Goal: Task Accomplishment & Management: Manage account settings

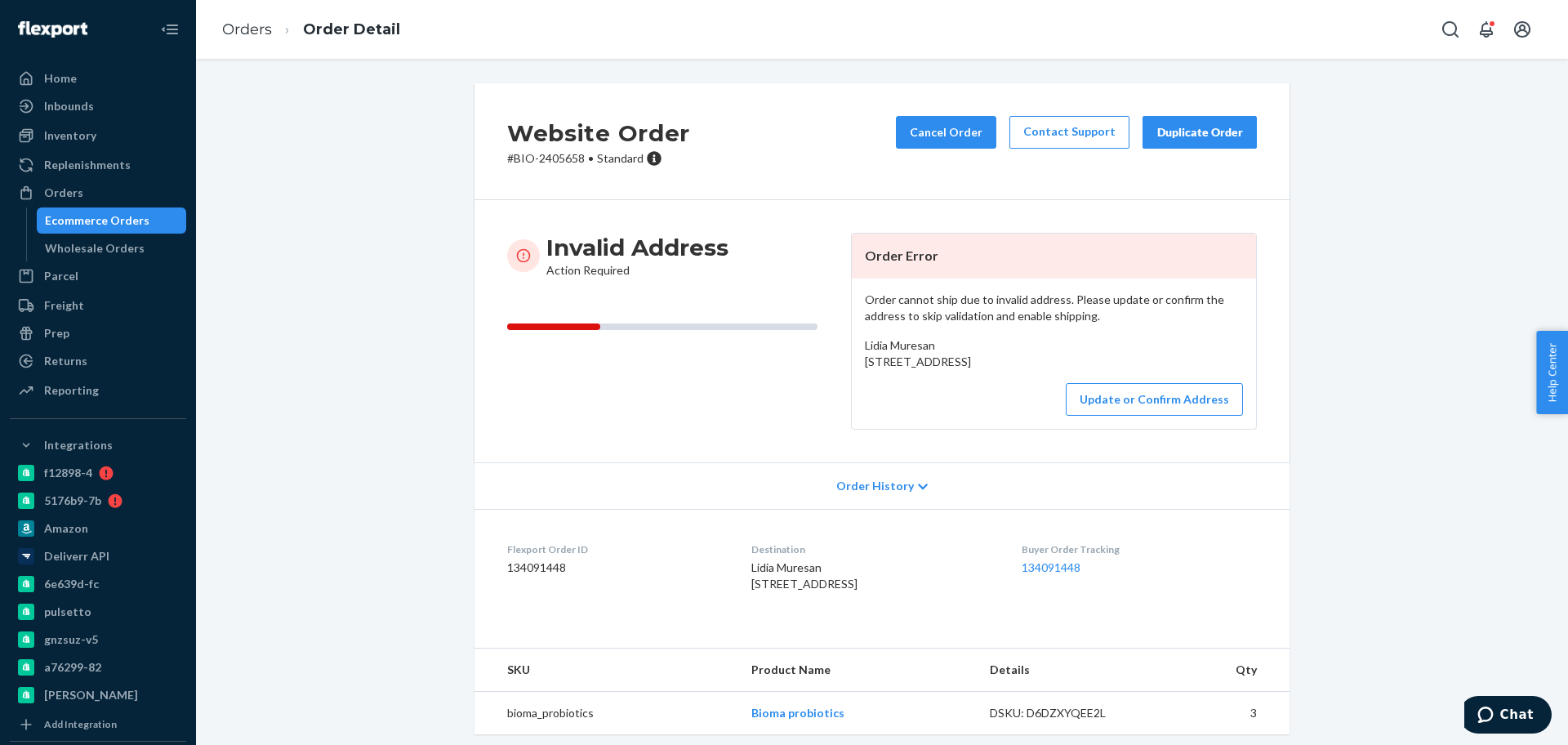
click at [241, 18] on ol "Orders Order Detail" at bounding box center [311, 30] width 204 height 48
click at [258, 29] on link "Orders" at bounding box center [247, 29] width 50 height 18
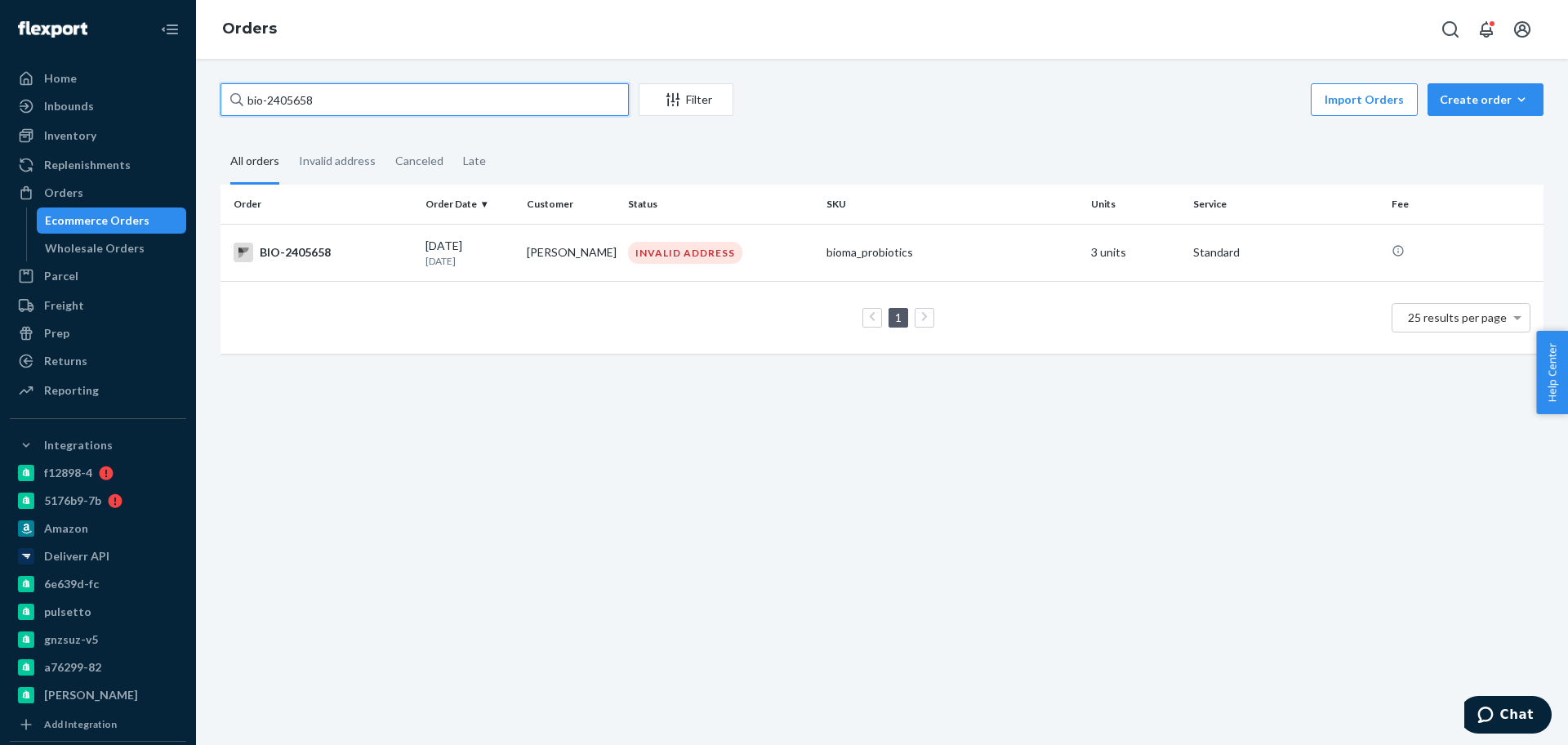
click at [299, 99] on input "bio-2405658" at bounding box center [425, 99] width 408 height 32
paste input "506315"
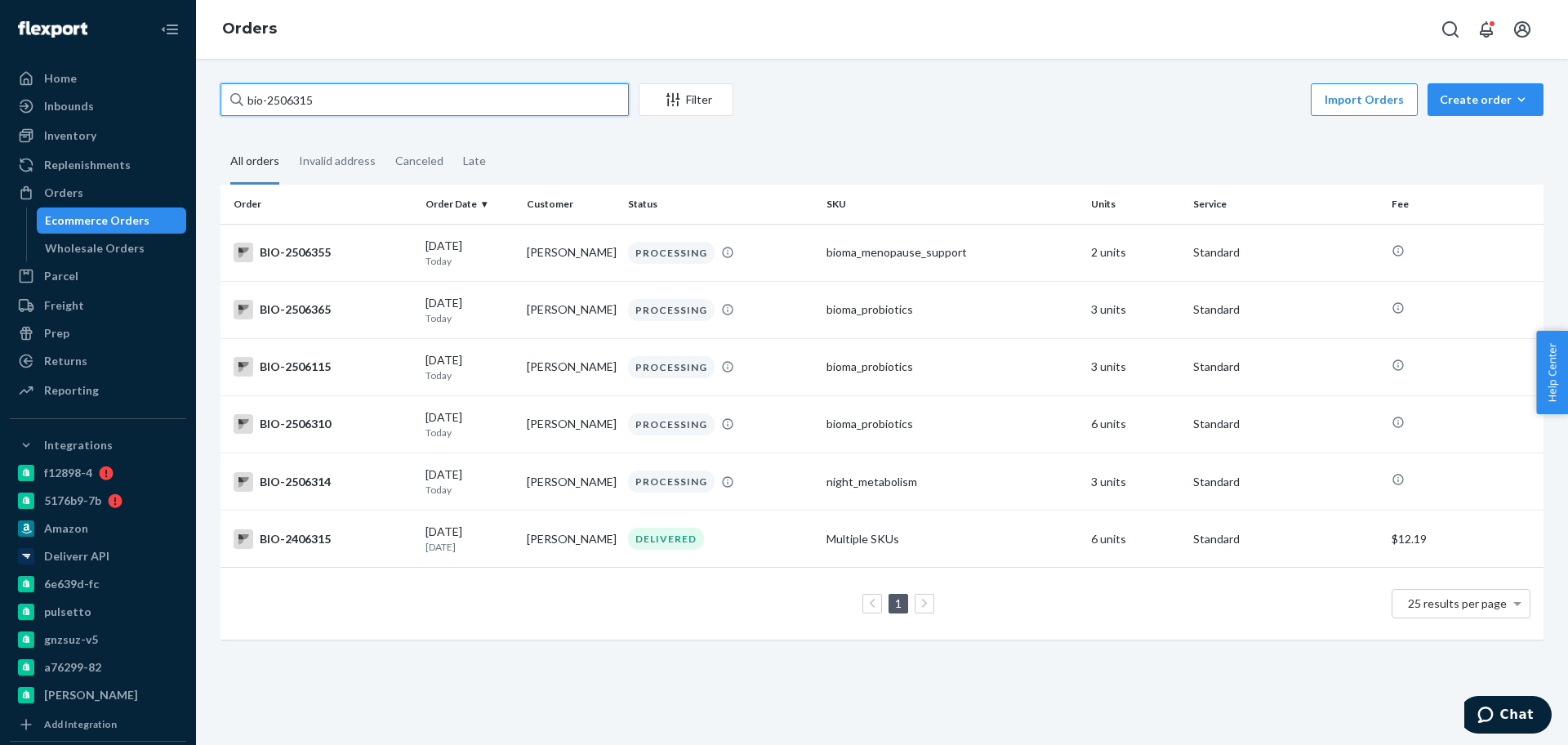
click at [302, 100] on input "bio-2506315" at bounding box center [425, 99] width 408 height 32
paste input "108"
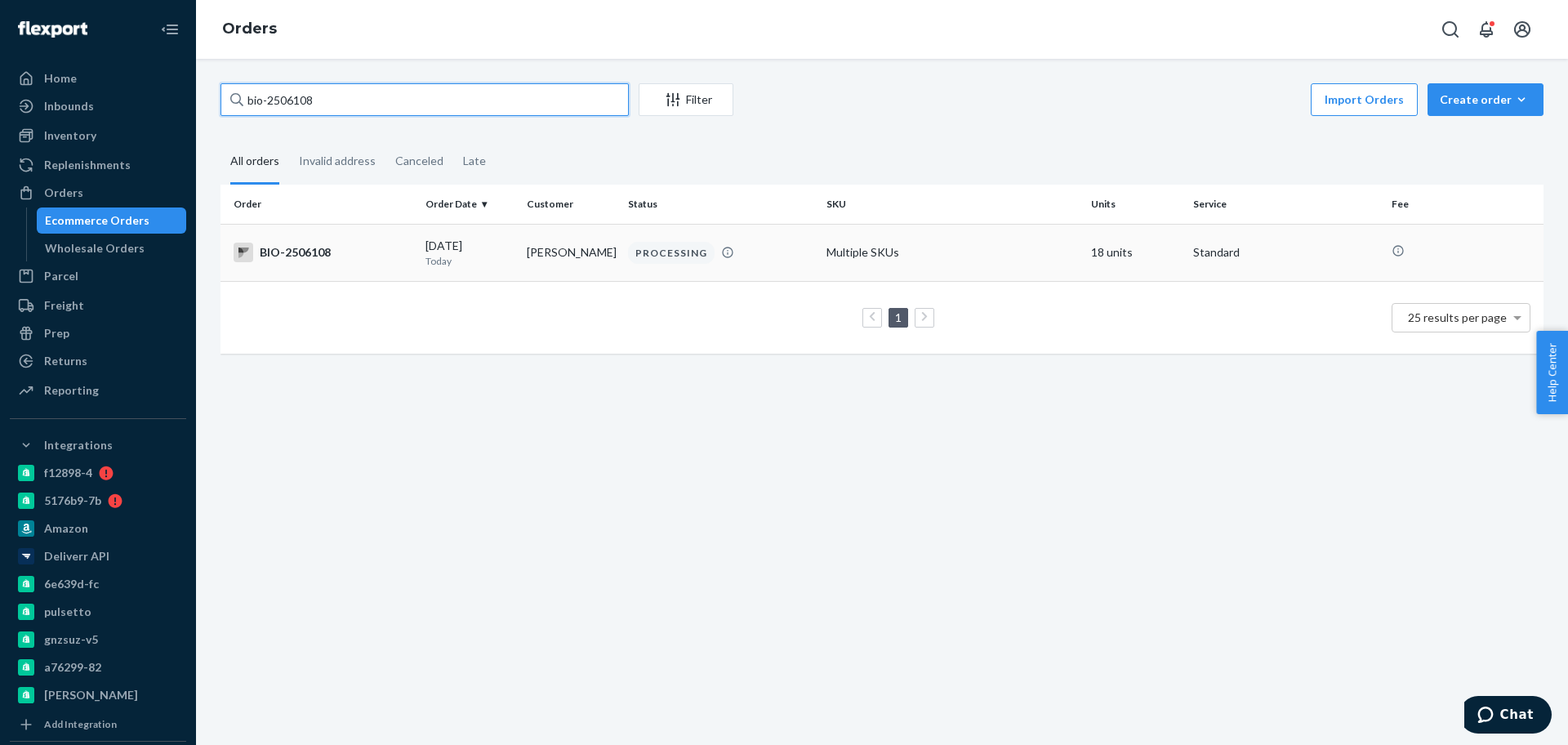
type input "bio-2506108"
click at [570, 273] on td "[PERSON_NAME]" at bounding box center [571, 252] width 102 height 57
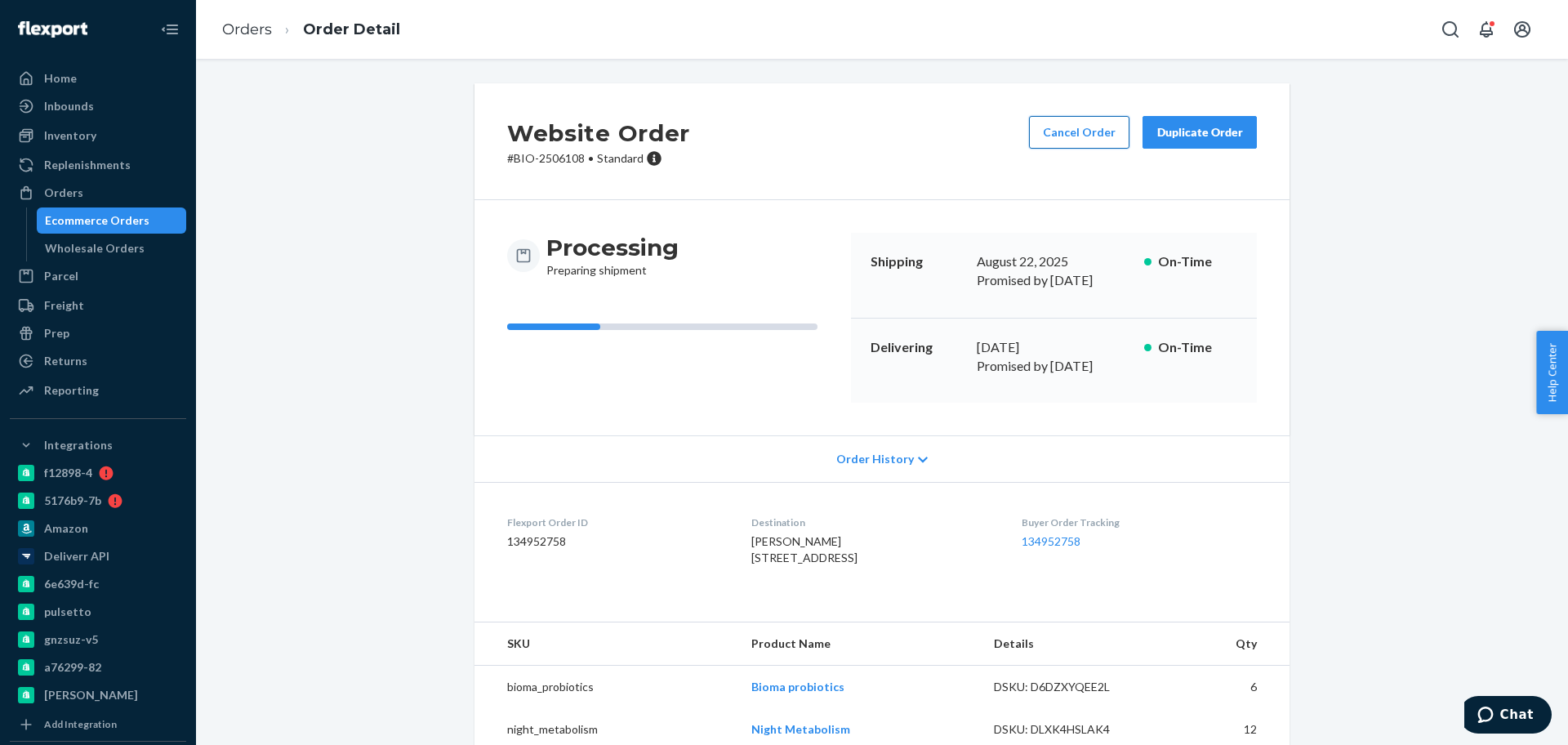
click at [1041, 122] on button "Cancel Order" at bounding box center [1079, 131] width 101 height 32
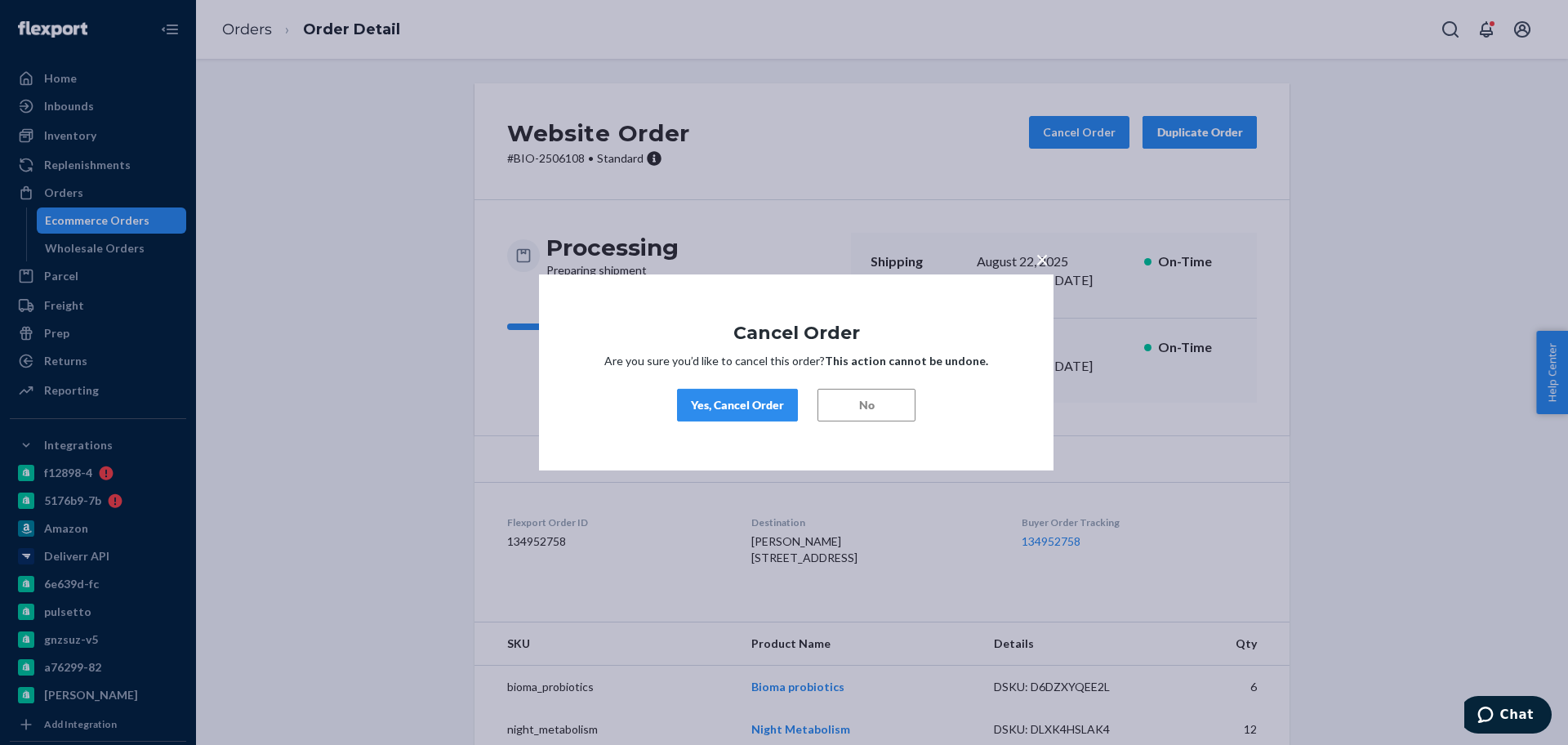
click at [767, 404] on div "Yes, Cancel Order" at bounding box center [737, 404] width 93 height 17
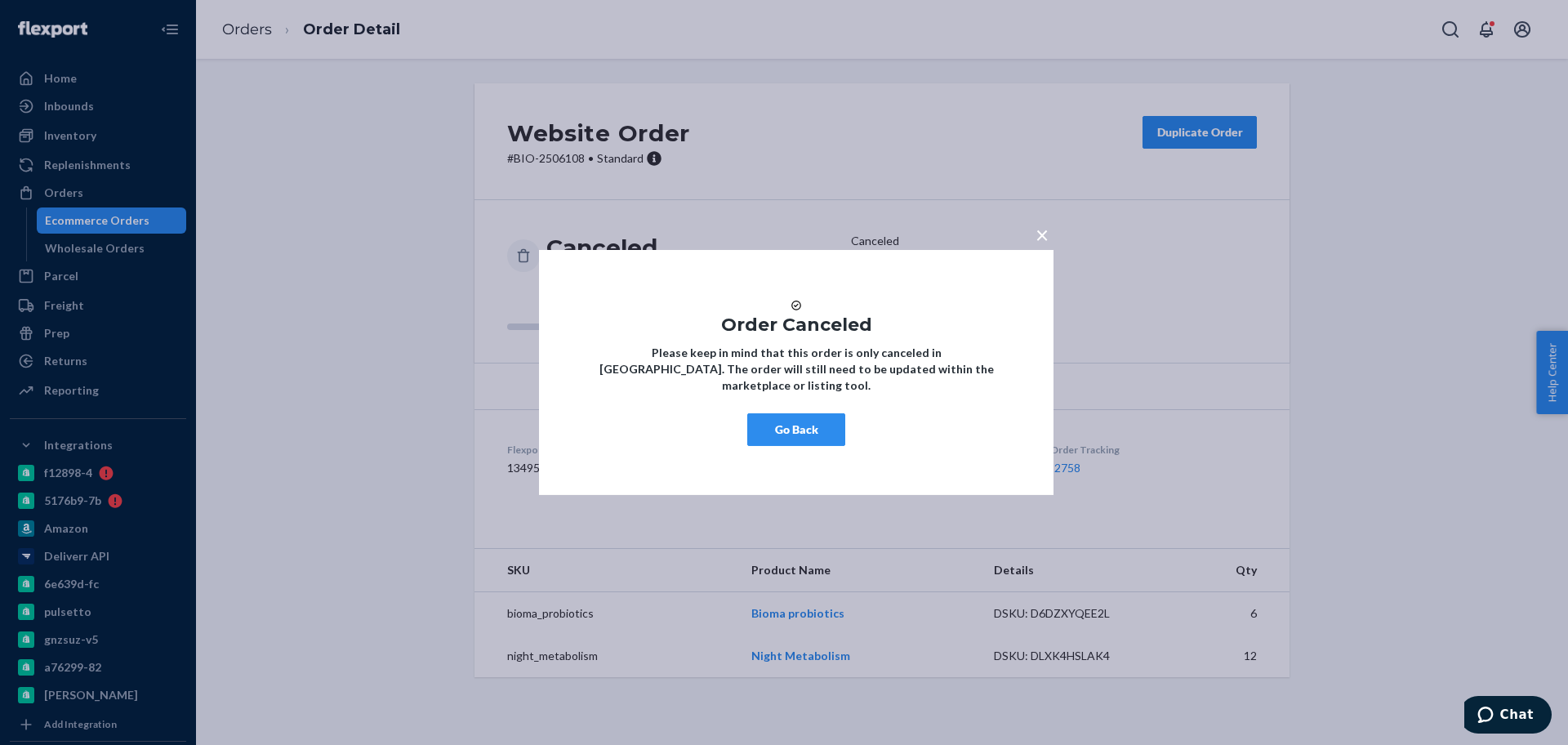
click at [1042, 224] on span "×" at bounding box center [1042, 235] width 13 height 28
